Goal: Complete application form: Complete application form

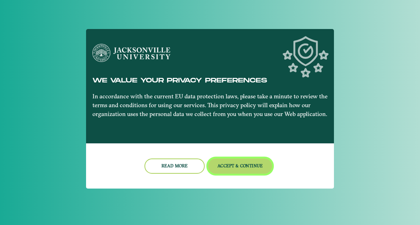
click at [246, 166] on button "Accept & Continue" at bounding box center [240, 166] width 64 height 15
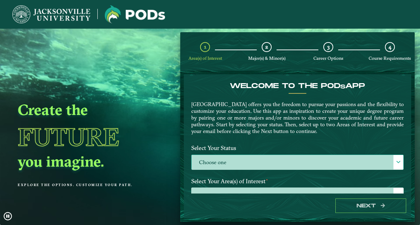
click at [397, 161] on span at bounding box center [398, 162] width 5 height 5
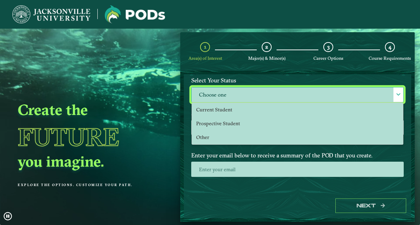
scroll to position [71, 0]
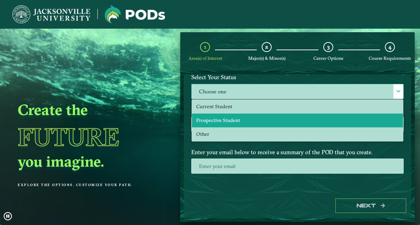
click at [232, 123] on li "Prospective Student" at bounding box center [297, 121] width 211 height 14
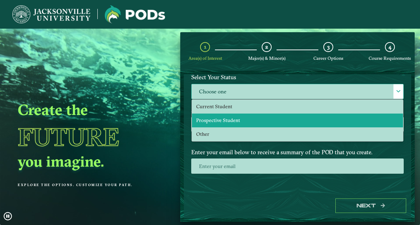
select select "[object Object]"
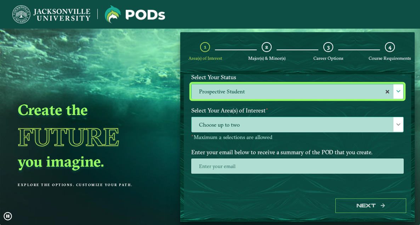
click at [262, 126] on span "Choose up to two" at bounding box center [298, 124] width 212 height 15
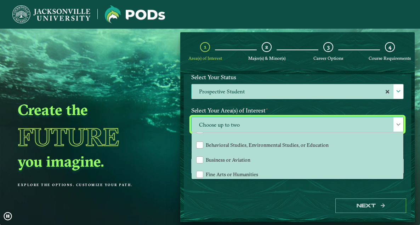
scroll to position [0, 0]
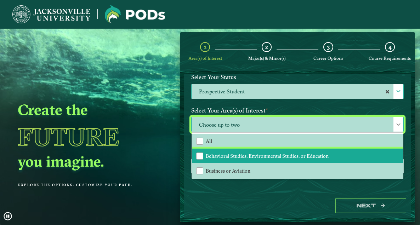
click at [256, 156] on span "Behavioral Studies, Environmental Studies, or Education" at bounding box center [267, 156] width 123 height 6
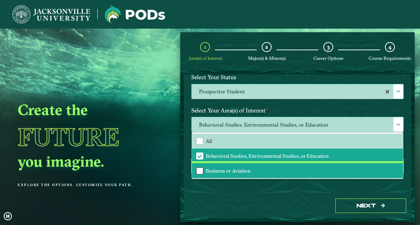
click at [200, 170] on div "Business or Aviation" at bounding box center [199, 171] width 7 height 7
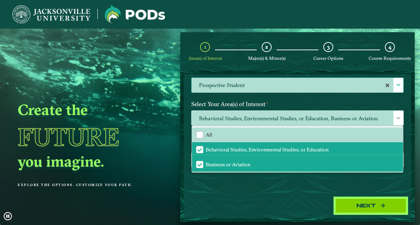
click at [362, 205] on button "Next" at bounding box center [371, 206] width 71 height 15
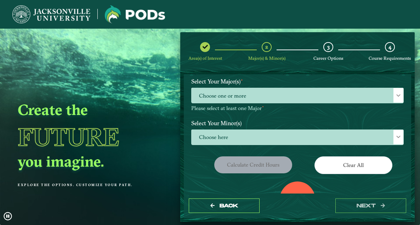
scroll to position [35, 0]
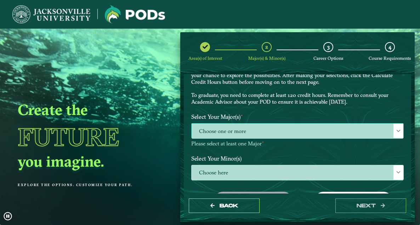
click at [296, 137] on span "Choose one or more" at bounding box center [298, 131] width 212 height 15
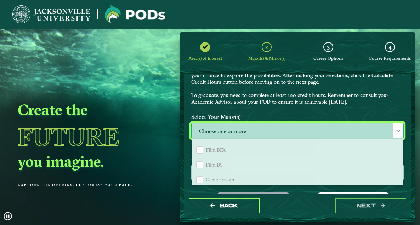
scroll to position [496, 0]
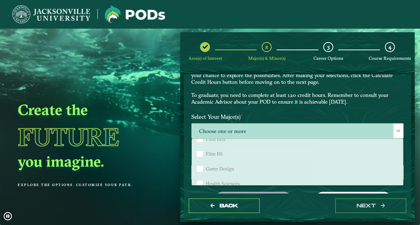
click at [394, 131] on div at bounding box center [399, 131] width 10 height 15
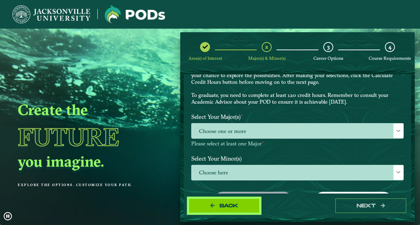
click at [243, 208] on button "Back" at bounding box center [224, 206] width 71 height 15
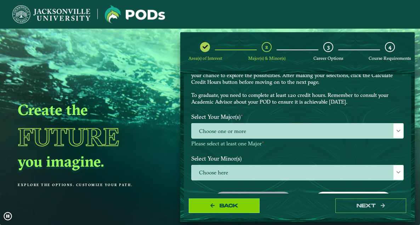
select select "[object Object]"
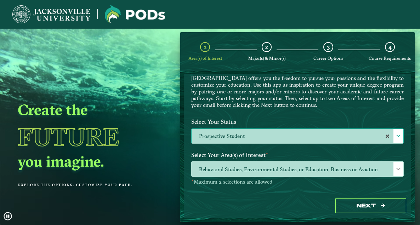
scroll to position [35, 0]
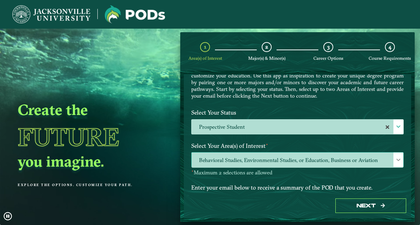
click at [290, 161] on span "Behavioral Studies, Environmental Studies, or Education, Business or Aviation" at bounding box center [298, 160] width 212 height 15
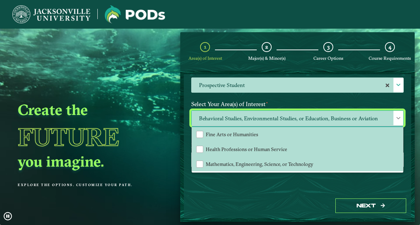
scroll to position [9, 0]
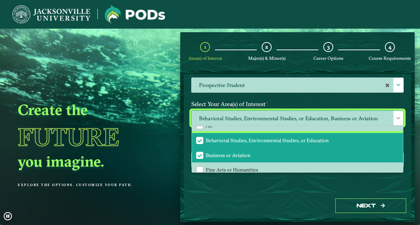
click at [231, 140] on span "Behavioral Studies, Environmental Studies, or Education" at bounding box center [267, 141] width 123 height 6
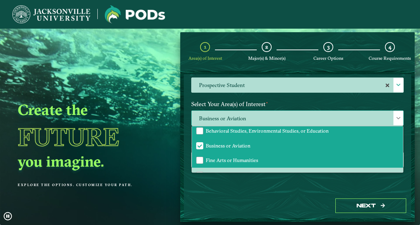
scroll to position [45, 0]
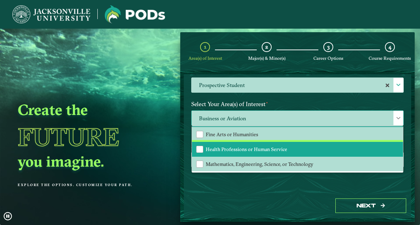
click at [256, 148] on span "Health Professions or Human Service" at bounding box center [247, 149] width 82 height 6
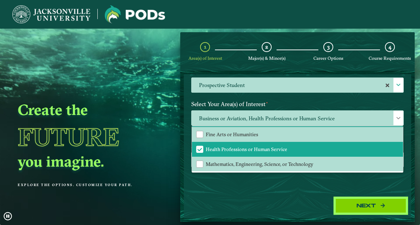
click at [375, 204] on button "Next" at bounding box center [371, 206] width 71 height 15
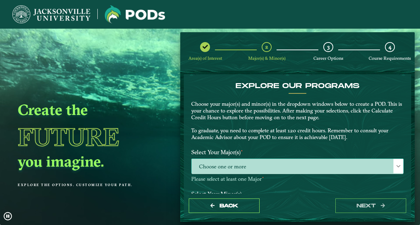
click at [259, 170] on span "Choose one or more" at bounding box center [298, 166] width 212 height 15
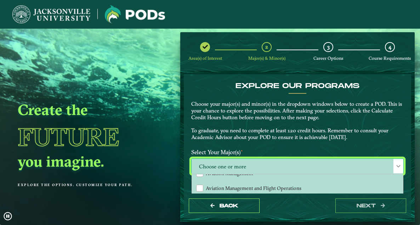
scroll to position [35, 0]
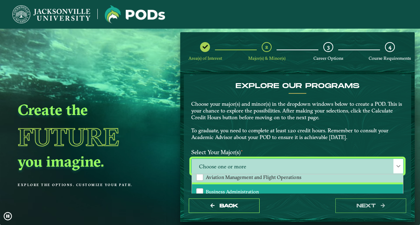
click at [260, 189] on li "Business Administration" at bounding box center [297, 192] width 211 height 15
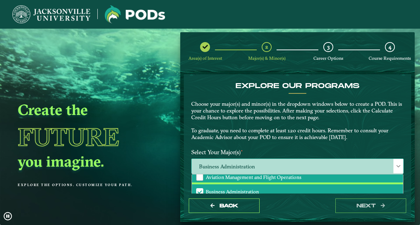
scroll to position [71, 0]
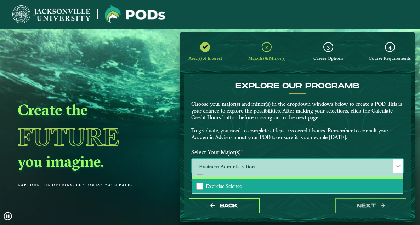
click at [248, 186] on li "Exercise Science" at bounding box center [297, 186] width 211 height 15
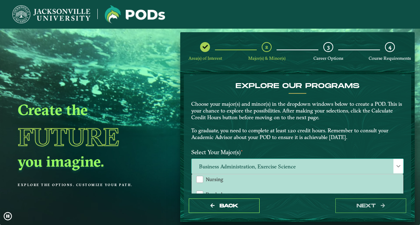
scroll to position [177, 0]
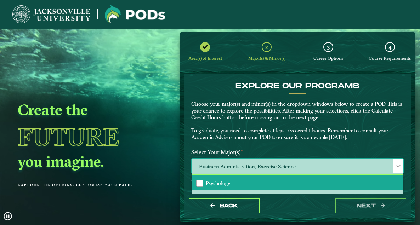
click at [281, 183] on li "Psychology" at bounding box center [297, 183] width 211 height 15
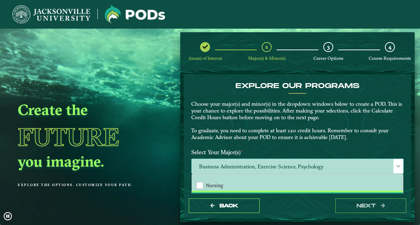
scroll to position [196, 0]
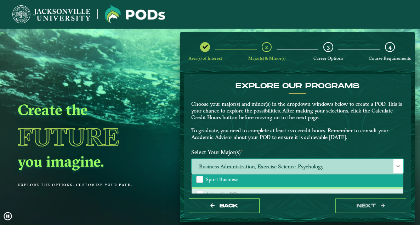
click at [232, 179] on span "Sport Business" at bounding box center [222, 180] width 33 height 6
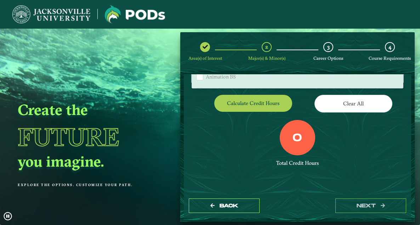
scroll to position [135, 0]
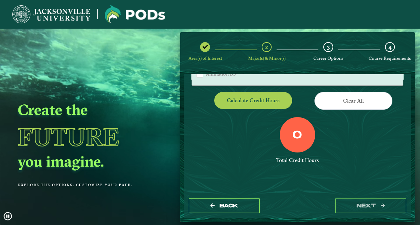
click at [297, 135] on label "0" at bounding box center [298, 135] width 10 height 13
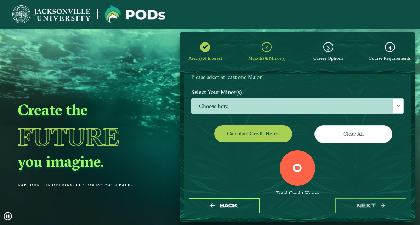
scroll to position [65, 0]
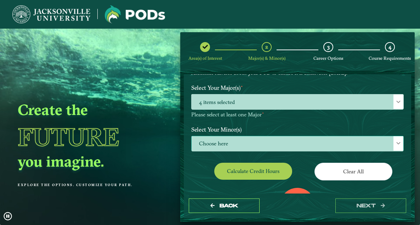
click at [278, 145] on span "Choose here" at bounding box center [298, 143] width 212 height 15
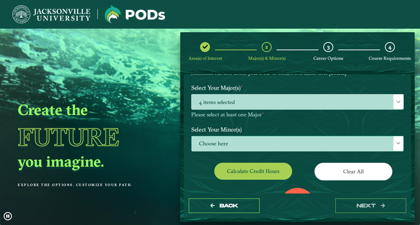
scroll to position [4, 31]
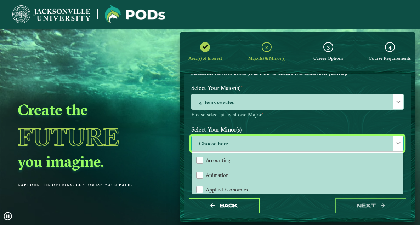
click at [278, 145] on span "Choose here" at bounding box center [298, 143] width 212 height 15
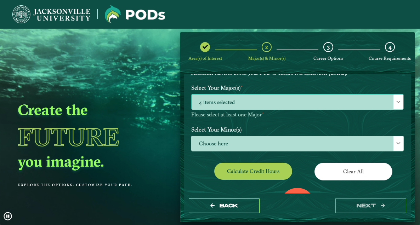
click at [281, 98] on span "4 items selected" at bounding box center [298, 102] width 212 height 15
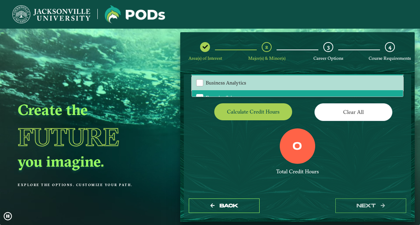
scroll to position [135, 0]
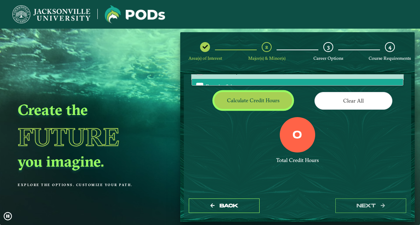
click at [256, 101] on button "Calculate credit hours" at bounding box center [253, 100] width 78 height 17
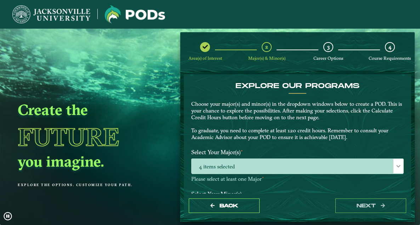
scroll to position [35, 0]
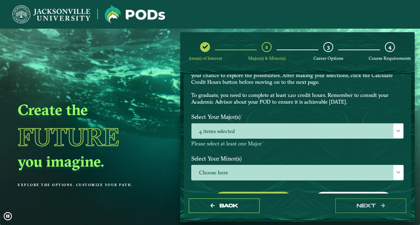
click at [303, 133] on span "4 items selected" at bounding box center [298, 131] width 212 height 15
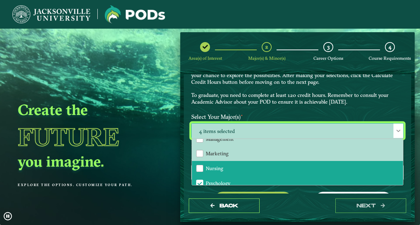
scroll to position [177, 0]
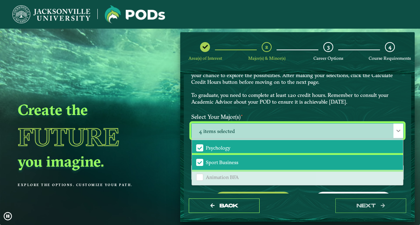
click at [302, 161] on li "Sport Business" at bounding box center [297, 162] width 211 height 15
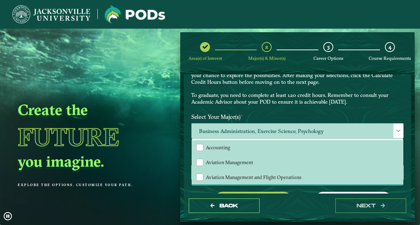
scroll to position [35, 0]
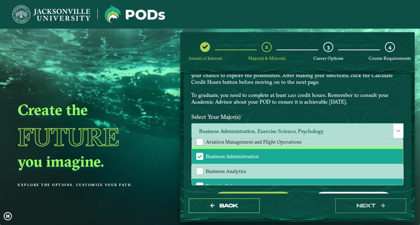
click at [297, 155] on li "Business Administration" at bounding box center [297, 156] width 211 height 15
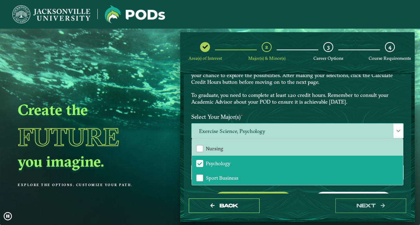
scroll to position [177, 0]
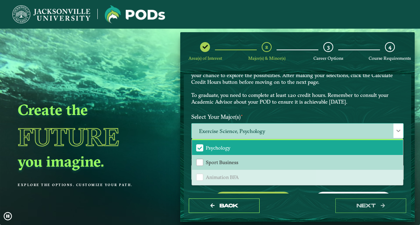
click at [303, 147] on li "Psychology" at bounding box center [297, 147] width 211 height 15
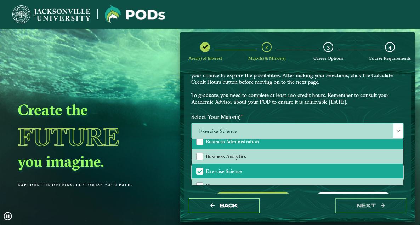
scroll to position [71, 0]
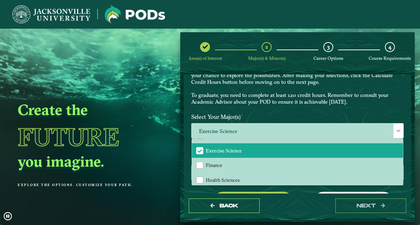
click at [383, 112] on label "Select Your Major(s) ⋆" at bounding box center [297, 117] width 223 height 13
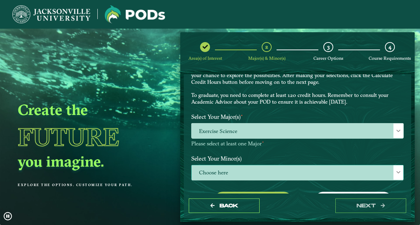
click at [298, 170] on span "Choose here" at bounding box center [298, 173] width 212 height 15
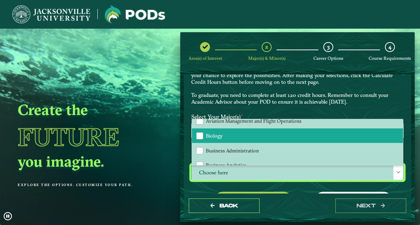
scroll to position [106, 0]
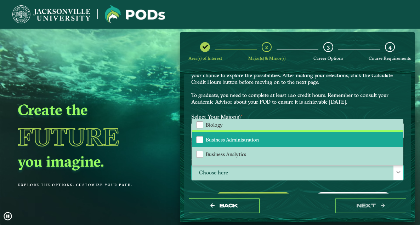
click at [260, 139] on li "Business Administration" at bounding box center [297, 139] width 211 height 15
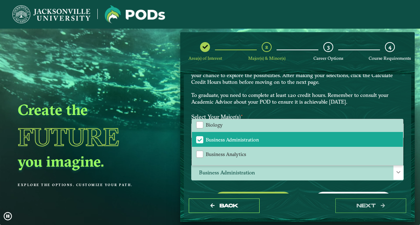
click at [302, 111] on label "Select Your Major(s) ⋆" at bounding box center [297, 117] width 223 height 13
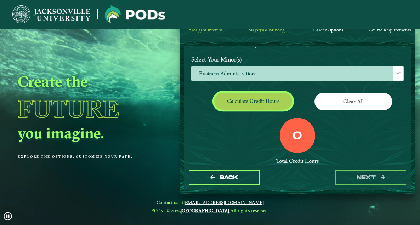
click at [250, 98] on button "Calculate credit hours" at bounding box center [253, 101] width 78 height 17
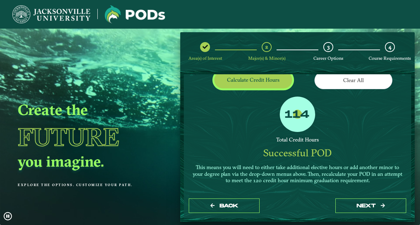
scroll to position [168, 0]
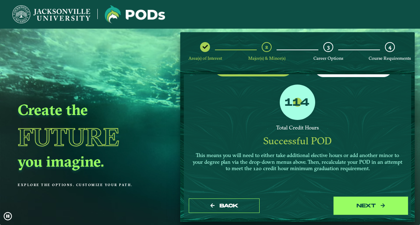
click at [368, 206] on button "next" at bounding box center [371, 206] width 71 height 15
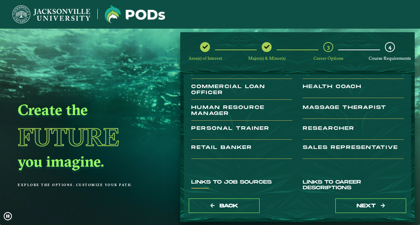
scroll to position [35, 0]
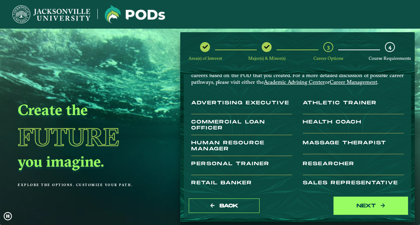
click at [366, 207] on button "next" at bounding box center [371, 206] width 71 height 15
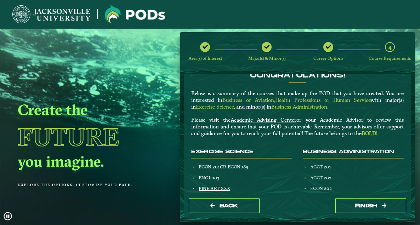
scroll to position [0, 0]
